Goal: Check status

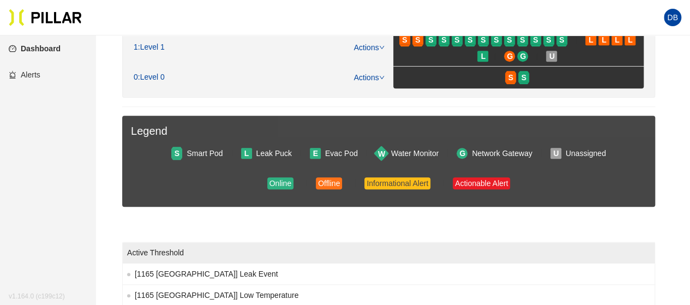
scroll to position [205, 0]
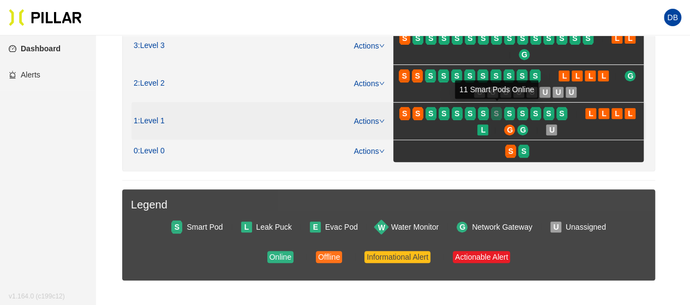
click at [497, 113] on span "S" at bounding box center [495, 113] width 5 height 12
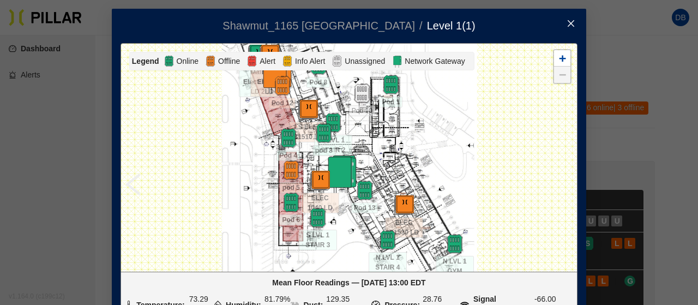
click at [568, 28] on icon "close" at bounding box center [571, 23] width 9 height 9
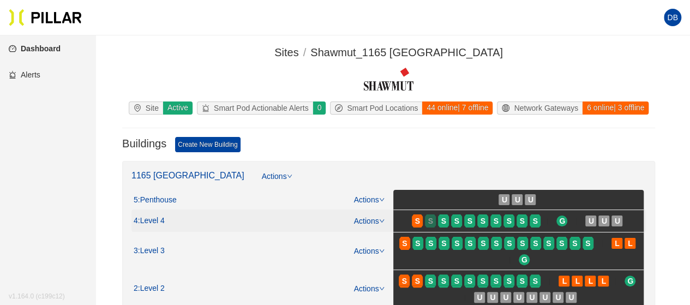
scroll to position [55, 0]
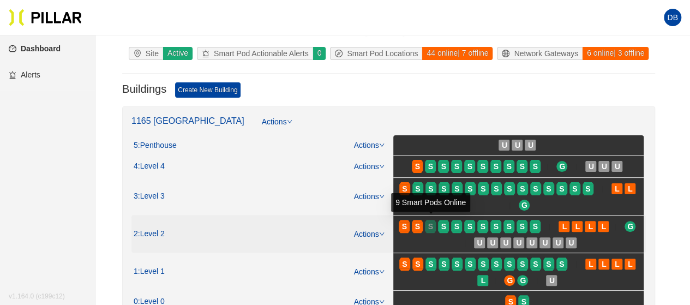
click at [434, 222] on div "S" at bounding box center [430, 226] width 11 height 9
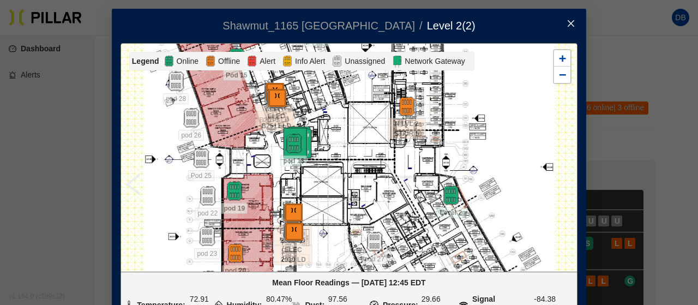
click at [568, 19] on icon "close" at bounding box center [571, 23] width 9 height 9
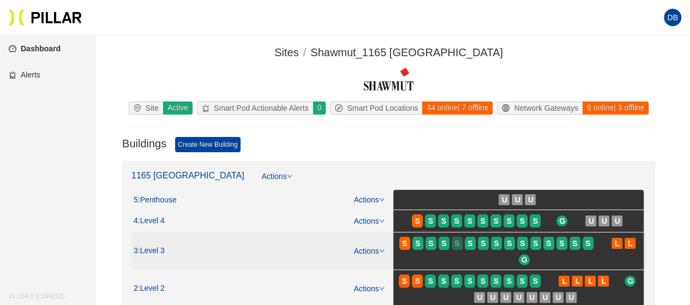
click at [461, 243] on div "S" at bounding box center [456, 243] width 11 height 9
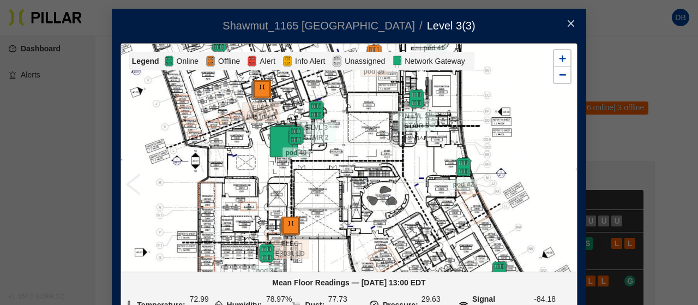
click at [570, 23] on icon "close" at bounding box center [571, 23] width 9 height 9
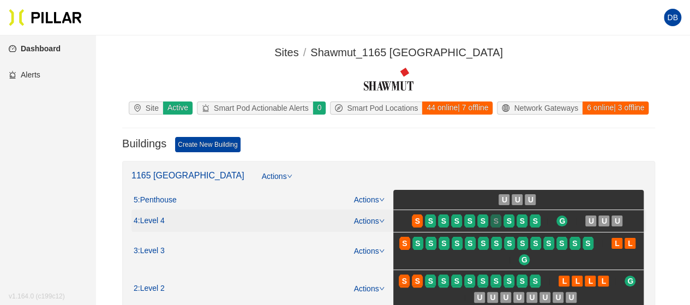
click at [491, 223] on div "S" at bounding box center [495, 220] width 11 height 9
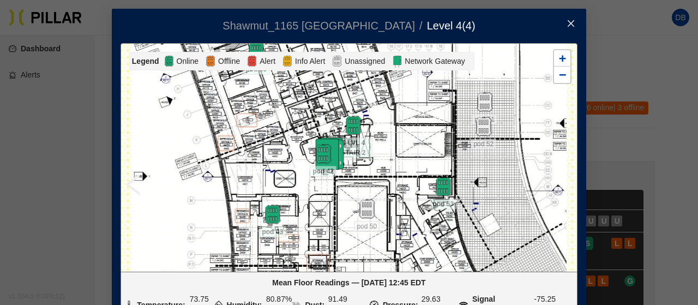
click at [562, 15] on span "Close" at bounding box center [571, 24] width 31 height 31
